Goal: Navigation & Orientation: Find specific page/section

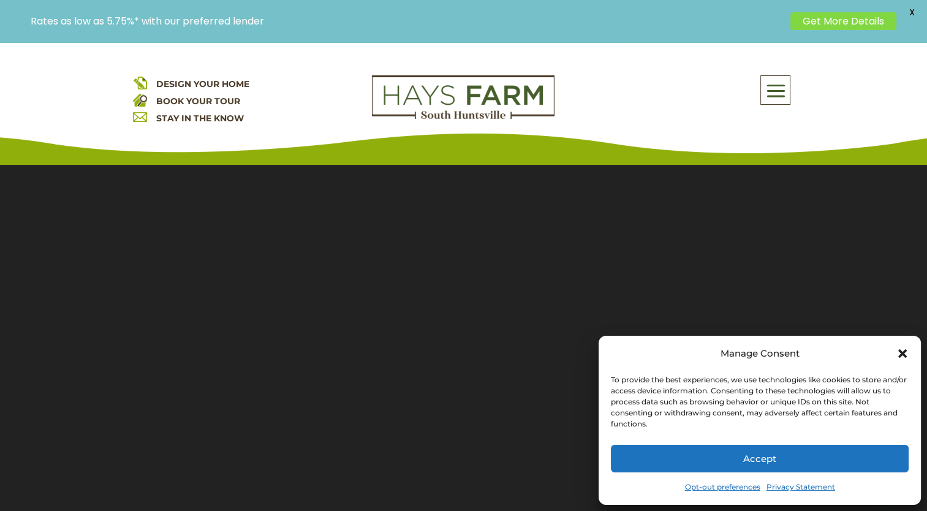
click at [899, 353] on icon "Close dialog" at bounding box center [902, 353] width 12 height 12
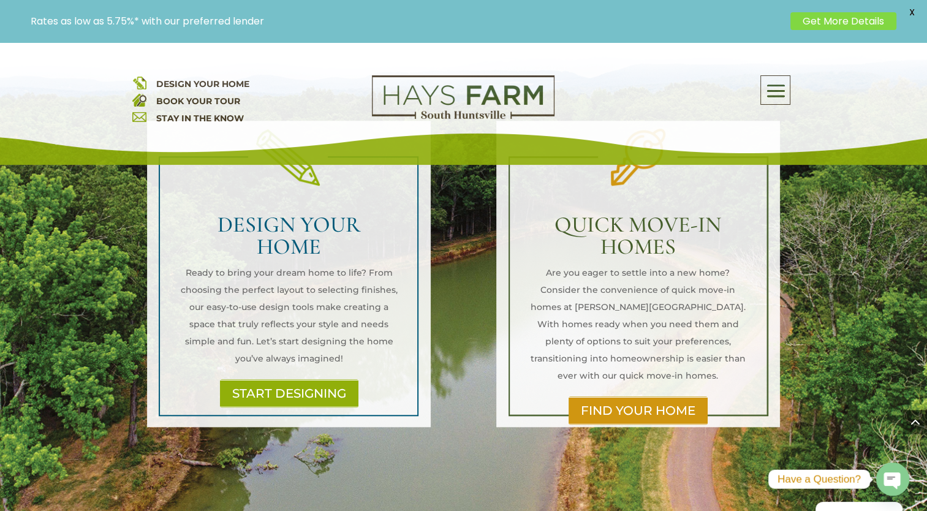
scroll to position [919, 0]
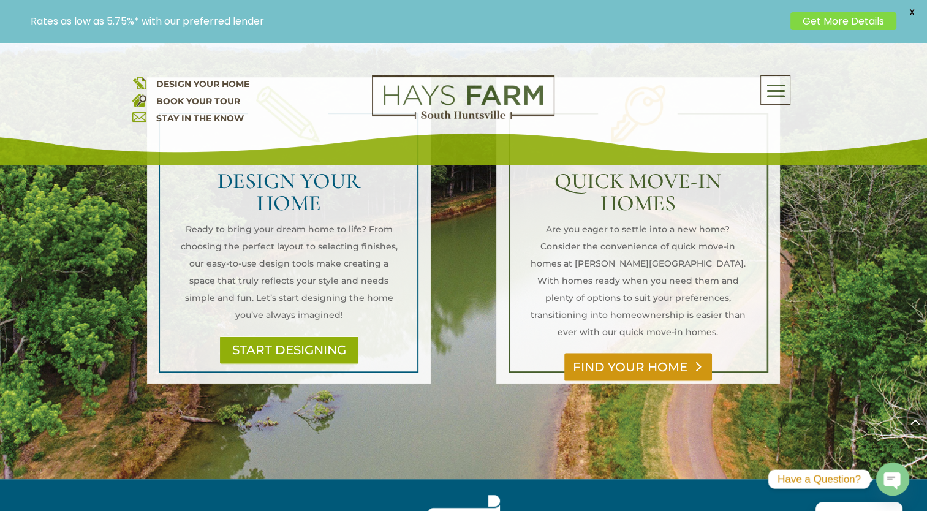
click at [637, 353] on link "FIND YOUR HOME" at bounding box center [638, 367] width 148 height 28
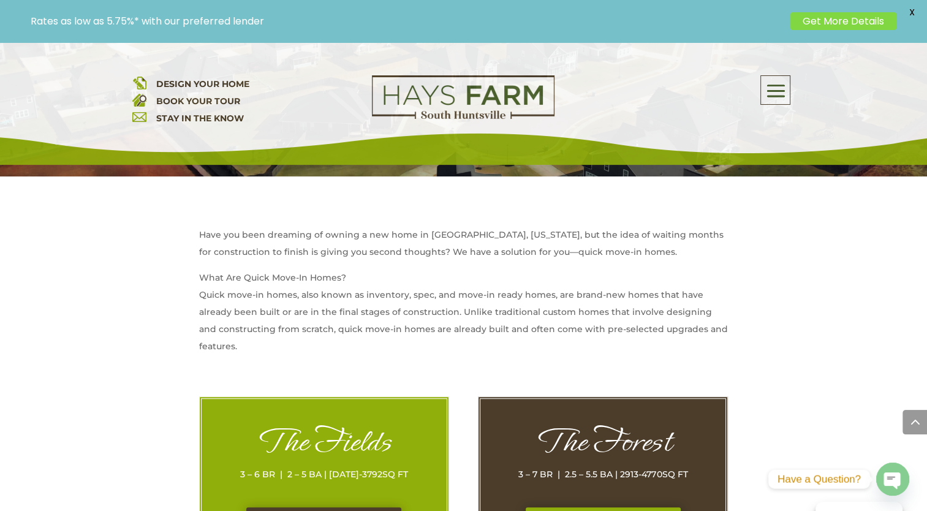
scroll to position [551, 0]
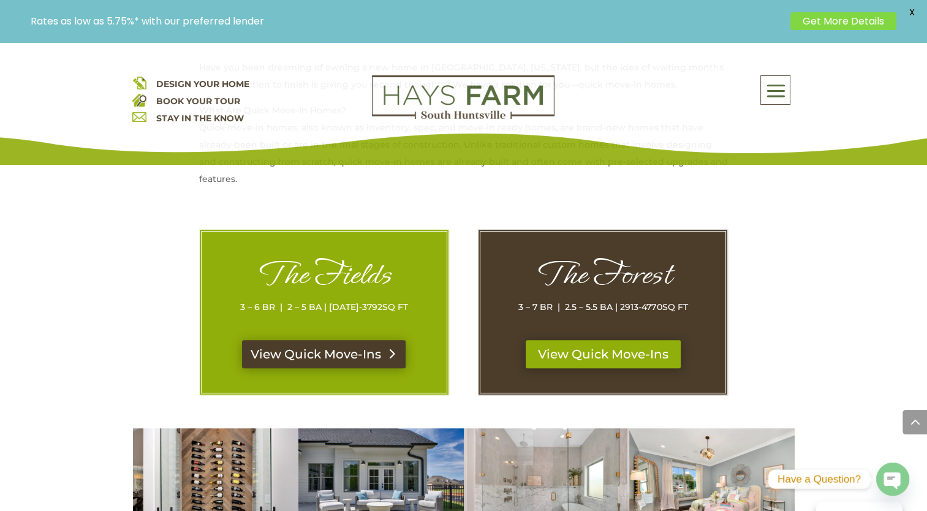
click at [342, 361] on link "View Quick Move-Ins" at bounding box center [324, 354] width 164 height 28
click at [777, 93] on span at bounding box center [775, 91] width 29 height 28
